Goal: Task Accomplishment & Management: Manage account settings

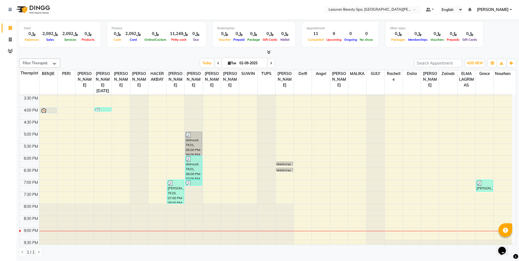
scroll to position [115, 0]
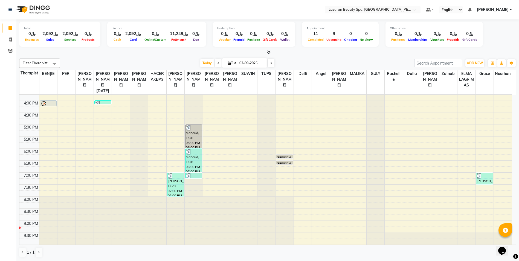
click at [271, 63] on icon at bounding box center [271, 63] width 2 height 3
type input "[DATE]"
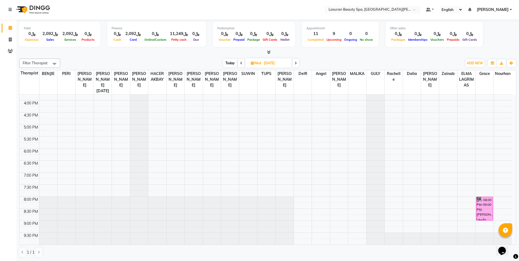
click at [483, 209] on div "gift, 08:00 PM-09:00 PM, [PERSON_NAME] | جلسة [PERSON_NAME]" at bounding box center [484, 208] width 16 height 23
click at [447, 186] on span "Open Details" at bounding box center [445, 187] width 22 height 6
select select "6"
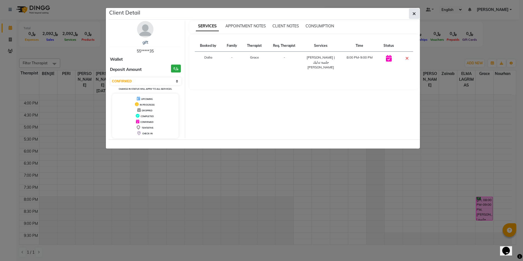
click at [417, 14] on button "button" at bounding box center [414, 13] width 10 height 10
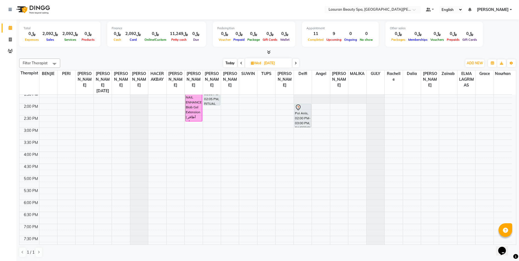
scroll to position [0, 0]
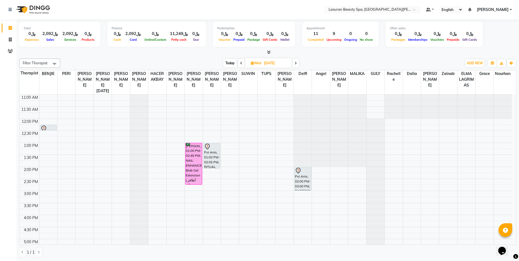
click at [303, 185] on div "Poi Anis, 02:00 PM-03:00 PM, SWEEDISH MASSAGE | جلسة تدليك سويدي" at bounding box center [303, 178] width 16 height 23
click at [329, 124] on span "Open Details" at bounding box center [324, 125] width 22 height 6
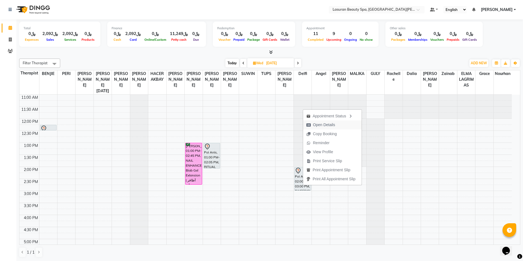
select select "7"
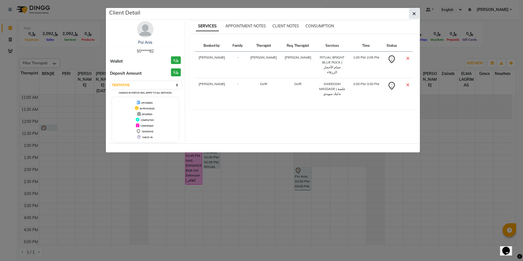
click at [414, 14] on icon "button" at bounding box center [413, 13] width 3 height 4
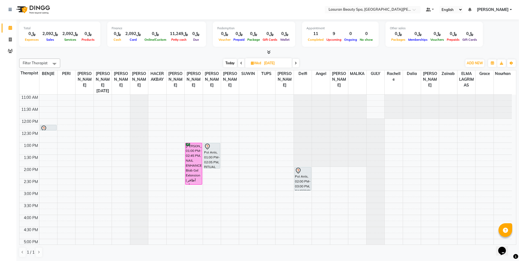
click at [195, 157] on div "[PERSON_NAME], 01:00 PM-02:45 PM, NAIL ENHANCEMENT Biab Gel Extension | أظافر ب…" at bounding box center [193, 163] width 16 height 41
click at [214, 172] on span "Open Details" at bounding box center [216, 173] width 22 height 6
select select "6"
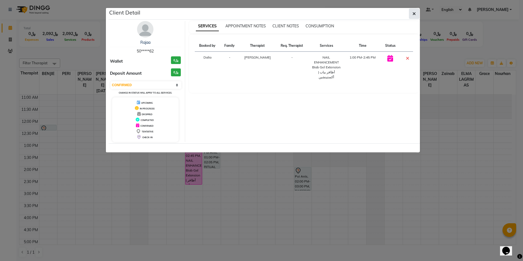
click at [412, 14] on button "button" at bounding box center [414, 13] width 10 height 10
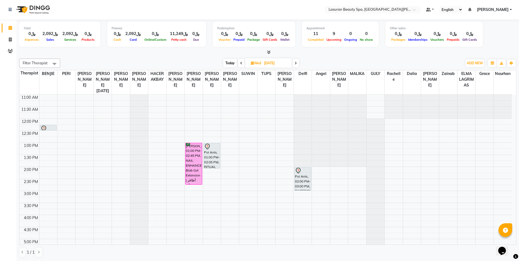
click at [510, 10] on link "[PERSON_NAME]" at bounding box center [494, 10] width 35 height 6
click at [484, 36] on link "Sign out" at bounding box center [484, 37] width 50 height 8
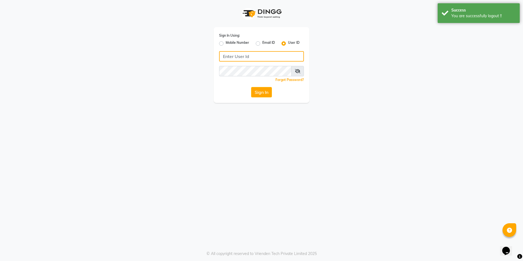
type input "[EMAIL_ADDRESS][DOMAIN_NAME]"
